Goal: Task Accomplishment & Management: Use online tool/utility

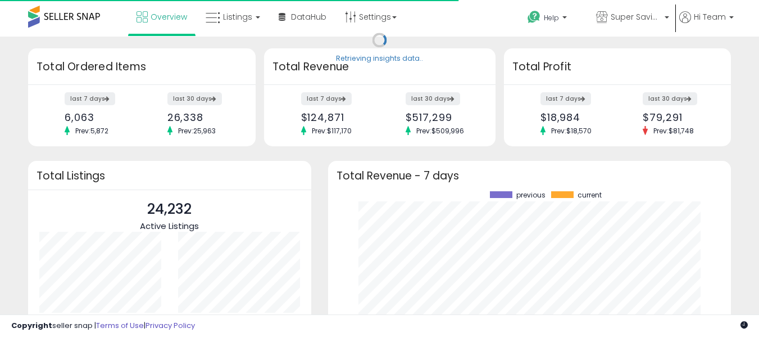
scroll to position [156, 381]
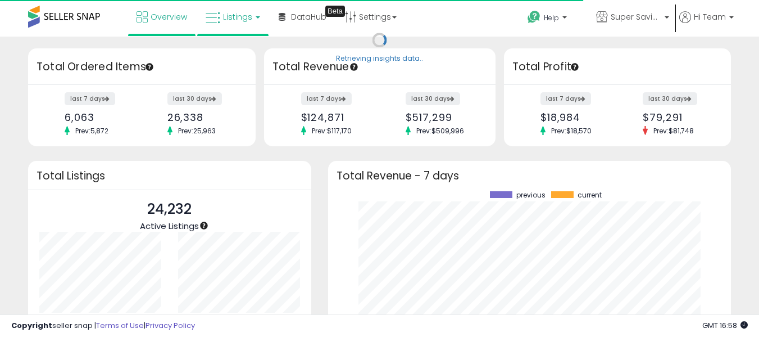
click at [254, 10] on link "Listings" at bounding box center [232, 17] width 71 height 34
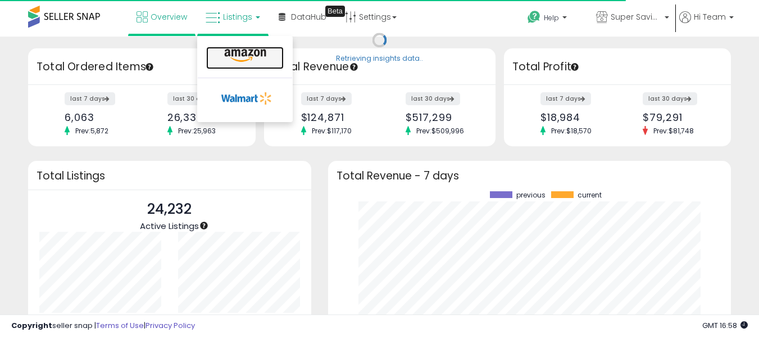
click at [245, 53] on icon at bounding box center [245, 55] width 49 height 15
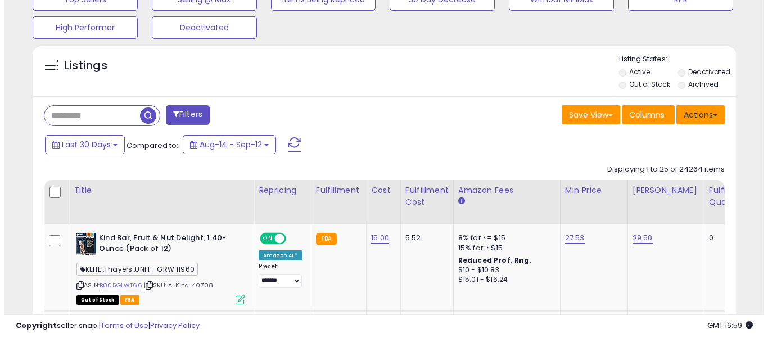
scroll to position [393, 0]
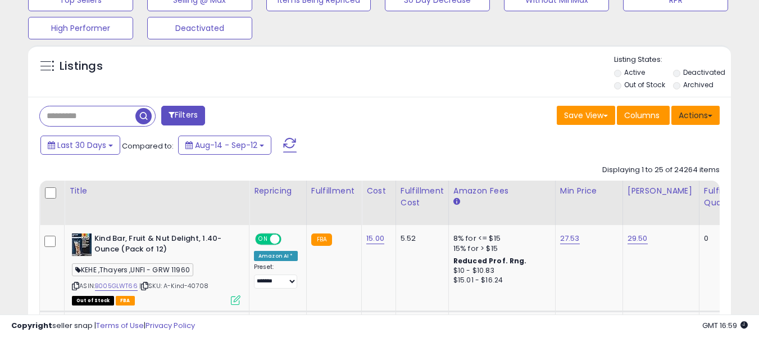
click at [701, 120] on button "Actions" at bounding box center [695, 115] width 48 height 19
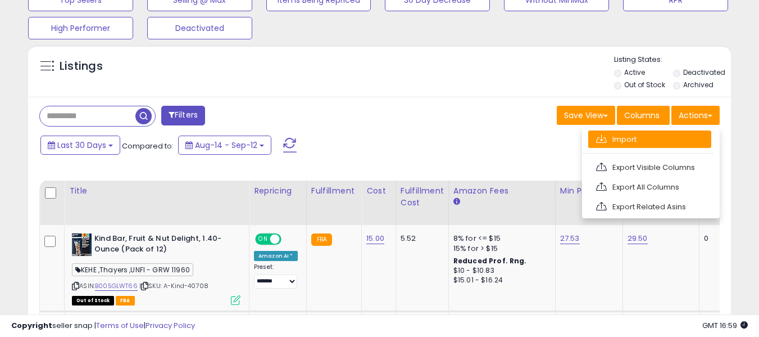
click at [644, 142] on link "Import" at bounding box center [649, 138] width 123 height 17
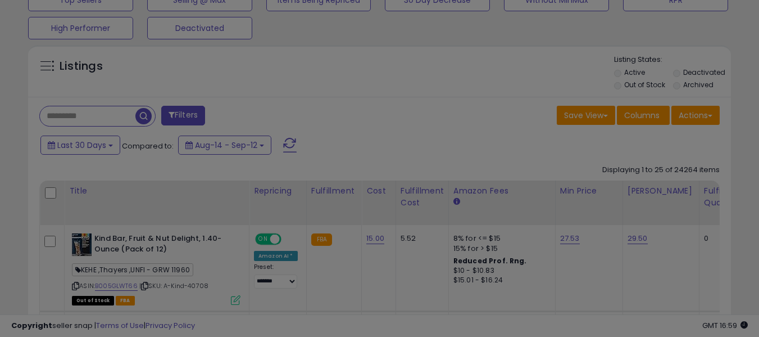
scroll to position [230, 411]
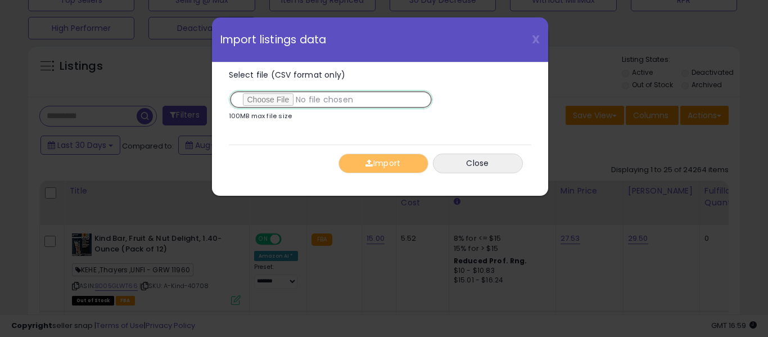
click at [283, 98] on input "Select file (CSV format only)" at bounding box center [331, 99] width 204 height 19
click at [280, 101] on input "Select file (CSV format only)" at bounding box center [331, 99] width 204 height 19
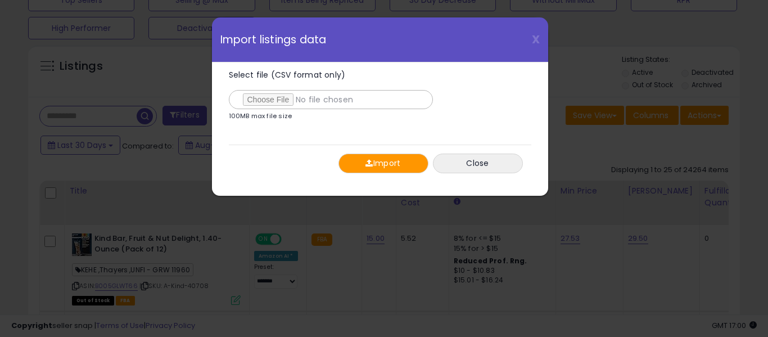
click at [373, 162] on button "Import" at bounding box center [383, 163] width 90 height 20
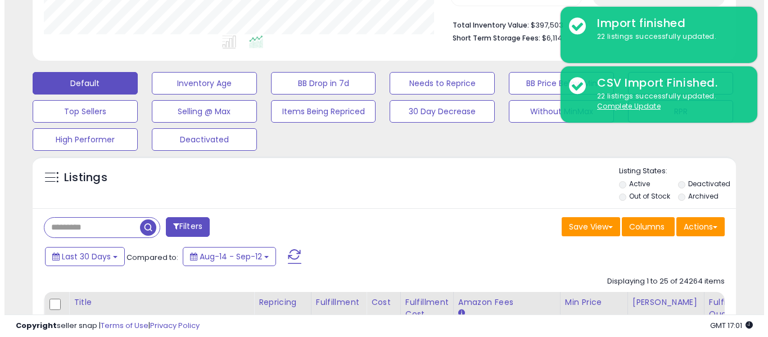
scroll to position [281, 0]
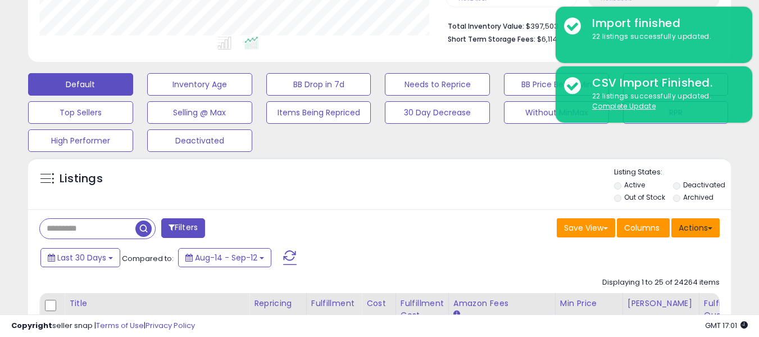
click at [696, 235] on button "Actions" at bounding box center [695, 227] width 48 height 19
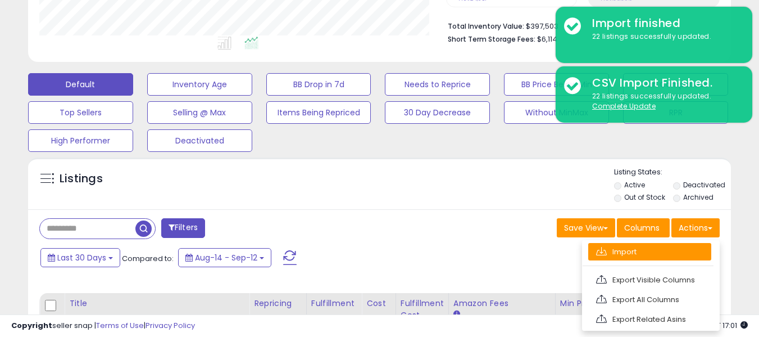
click at [638, 256] on link "Import" at bounding box center [649, 251] width 123 height 17
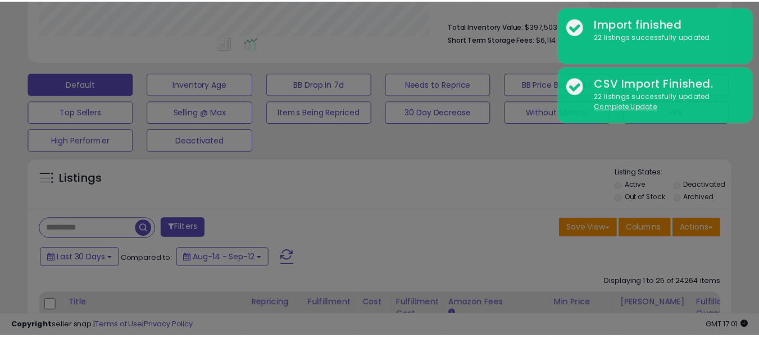
scroll to position [230, 411]
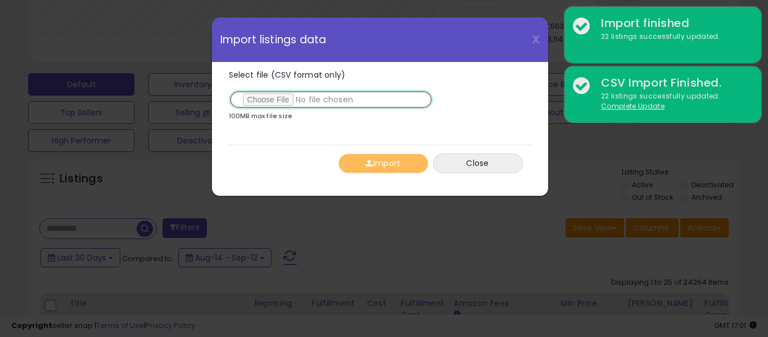
click at [272, 96] on input "Select file (CSV format only)" at bounding box center [331, 99] width 204 height 19
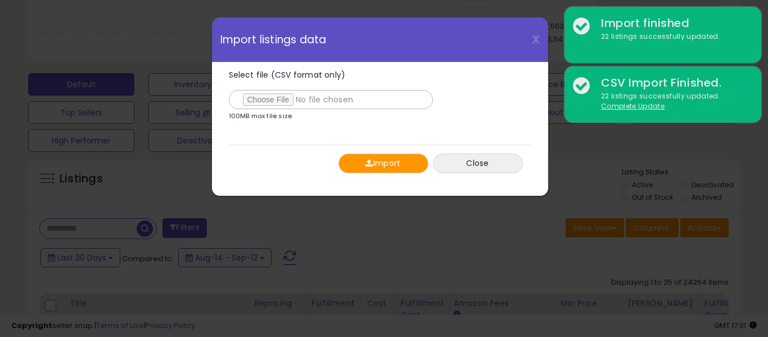
click at [372, 161] on button "Import" at bounding box center [383, 163] width 90 height 20
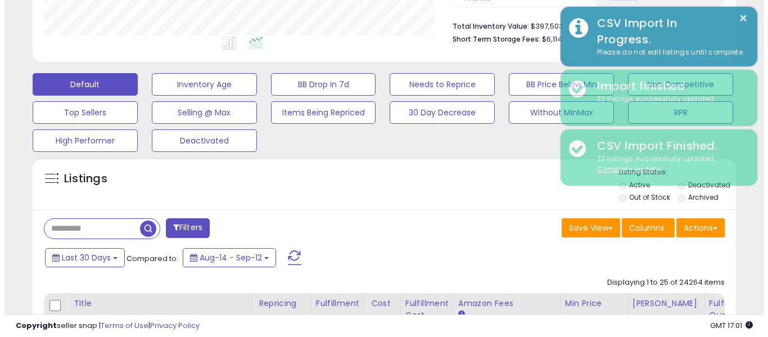
scroll to position [561685, 561508]
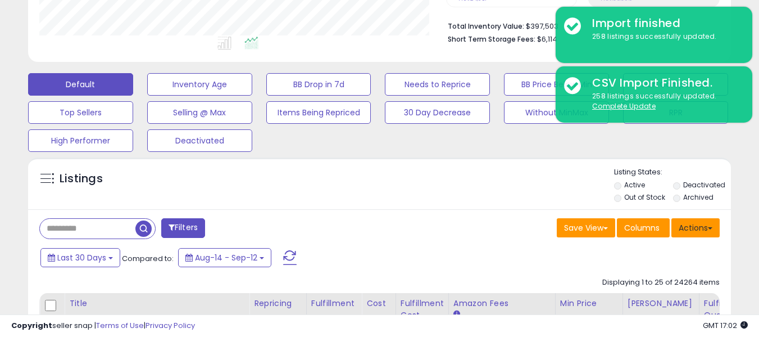
click at [696, 230] on button "Actions" at bounding box center [695, 227] width 48 height 19
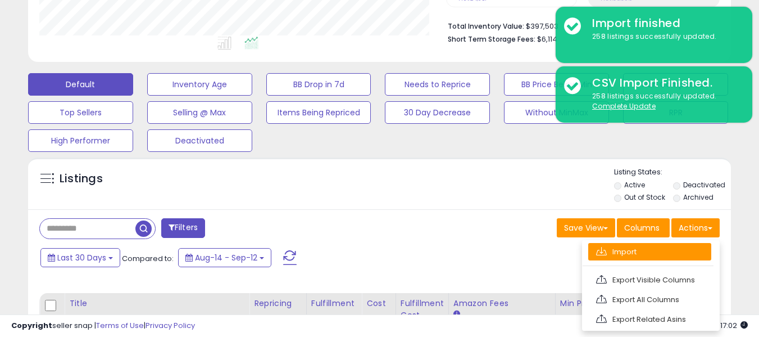
click at [620, 251] on link "Import" at bounding box center [649, 251] width 123 height 17
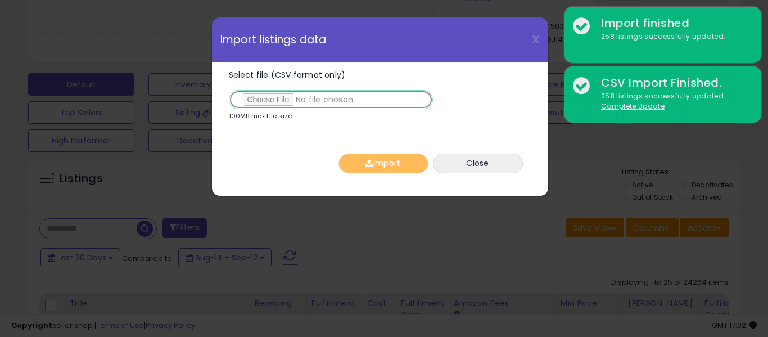
click at [278, 94] on input "Select file (CSV format only)" at bounding box center [331, 99] width 204 height 19
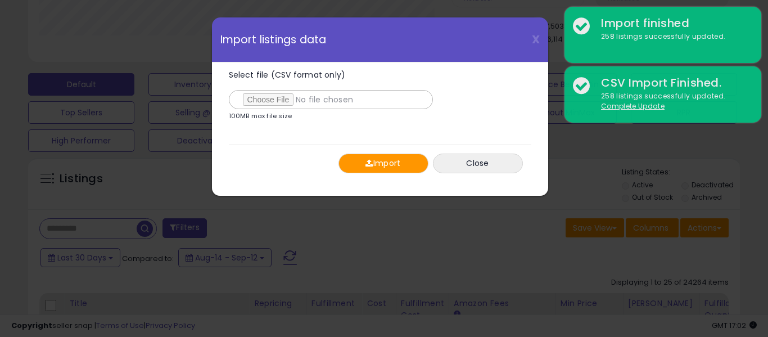
click at [369, 163] on span "button" at bounding box center [368, 163] width 7 height 8
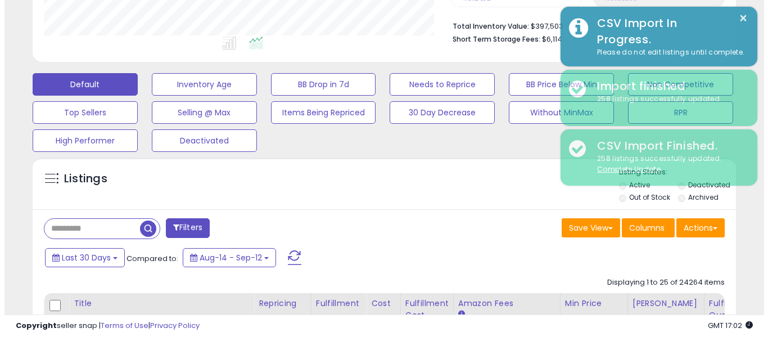
scroll to position [561685, 561508]
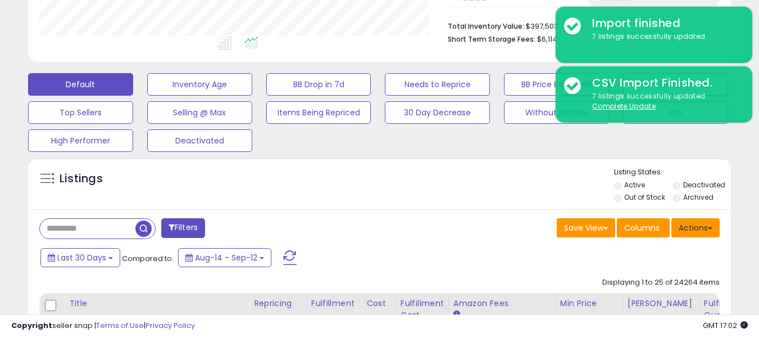
click at [691, 231] on button "Actions" at bounding box center [695, 227] width 48 height 19
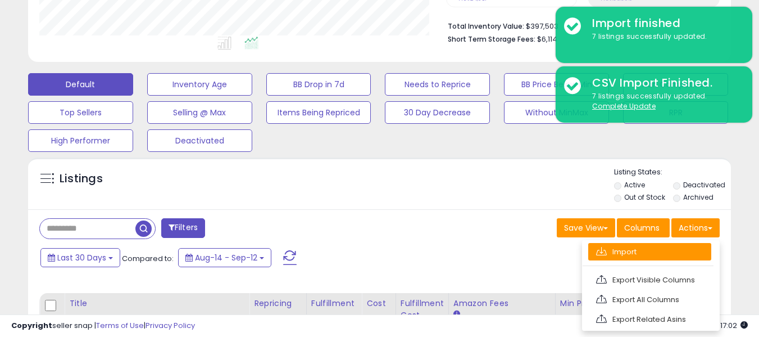
click at [618, 251] on link "Import" at bounding box center [649, 251] width 123 height 17
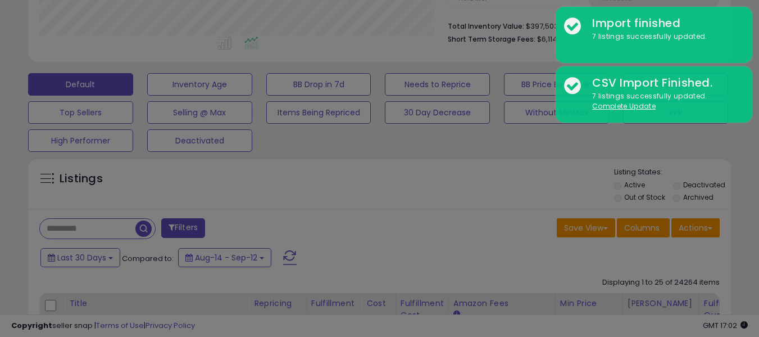
scroll to position [230, 411]
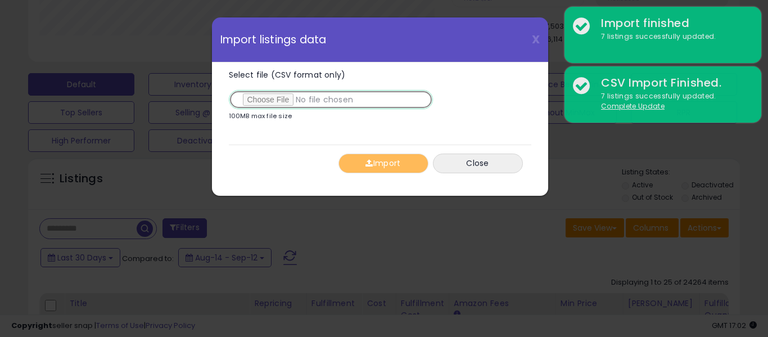
click at [279, 94] on input "Select file (CSV format only)" at bounding box center [331, 99] width 204 height 19
type input "**********"
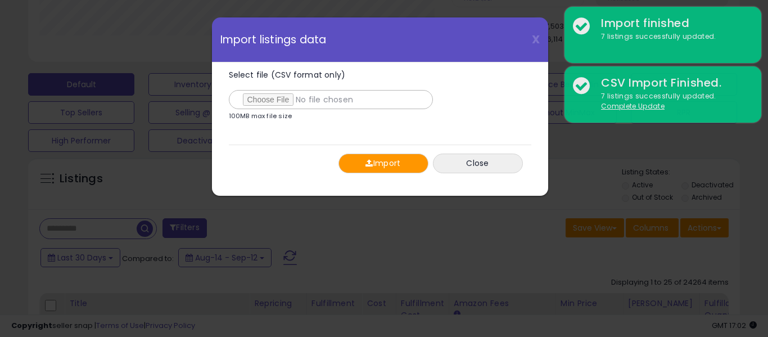
click at [371, 168] on button "Import" at bounding box center [383, 163] width 90 height 20
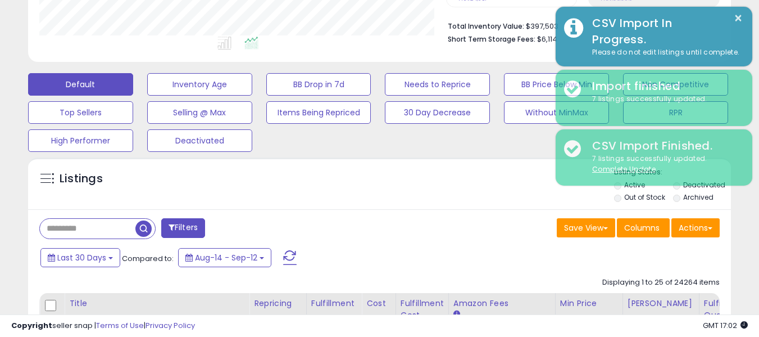
scroll to position [561685, 561508]
